Goal: Task Accomplishment & Management: Use online tool/utility

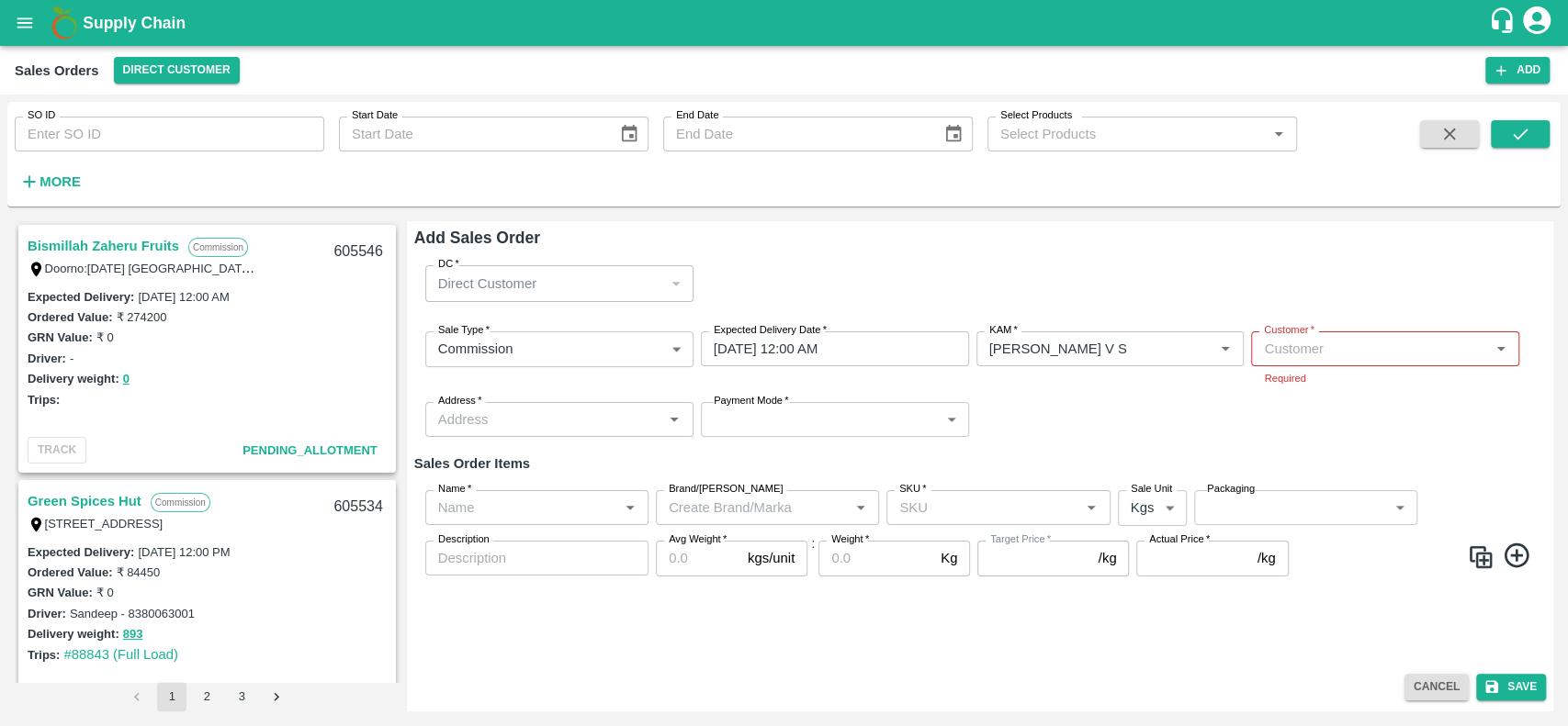
click at [1185, 410] on div "Sale Type   * Commission 2 Sale Type Expected Delivery Date   * [DATE] 12:00 AM…" at bounding box center [979, 384] width 1131 height 135
click at [1209, 407] on div "Sale Type   * Commission 2 Sale Type Expected Delivery Date   * [DATE] 12:00 AM…" at bounding box center [979, 384] width 1131 height 135
